Goal: Transaction & Acquisition: Purchase product/service

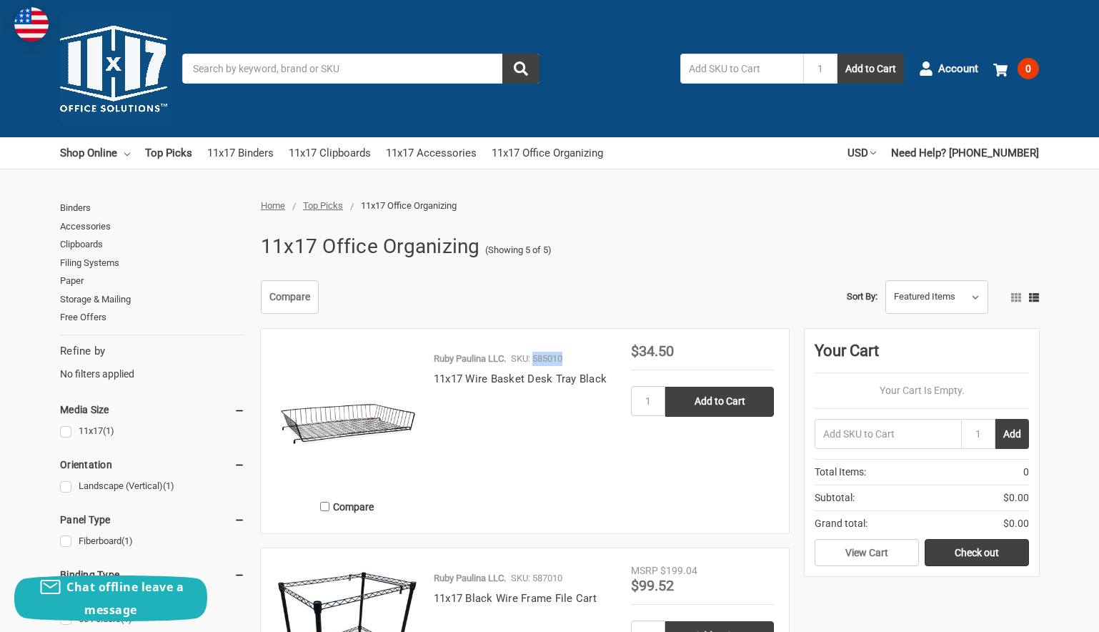
drag, startPoint x: 567, startPoint y: 355, endPoint x: 534, endPoint y: 357, distance: 32.9
click at [534, 357] on div "Ruby Paulina LLC. SKU: 585010" at bounding box center [525, 361] width 182 height 19
copy p "585010"
click at [866, 68] on button "Add to Cart" at bounding box center [871, 69] width 66 height 30
drag, startPoint x: 430, startPoint y: 377, endPoint x: 606, endPoint y: 382, distance: 176.0
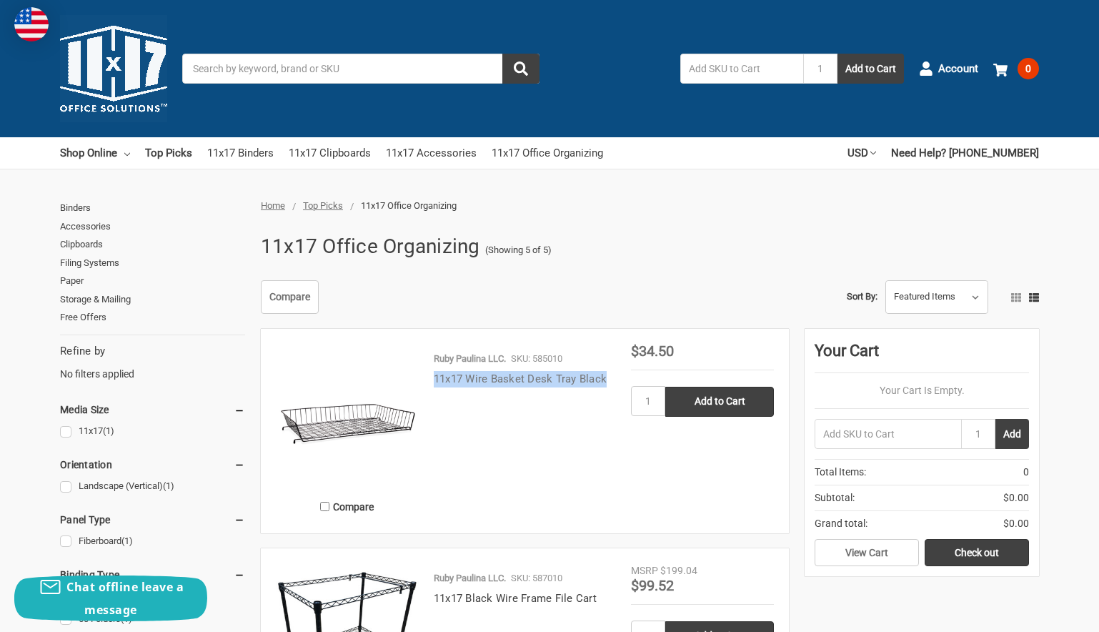
click at [606, 382] on div "Ruby Paulina LLC. SKU: 585010 11x17 Wire Basket Desk Tray Black" at bounding box center [525, 435] width 212 height 167
copy link "11x17 Wire Basket Desk Tray Black"
